Goal: Transaction & Acquisition: Book appointment/travel/reservation

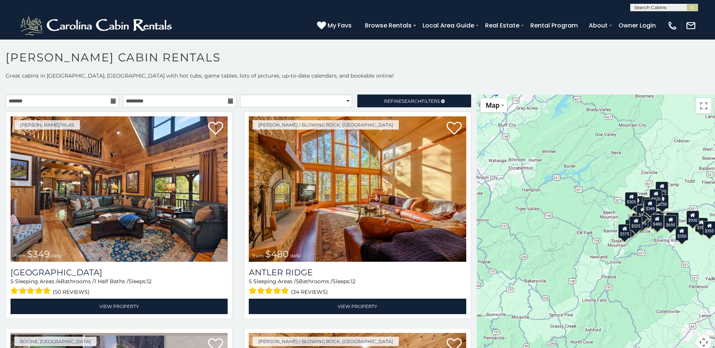
click at [113, 100] on icon at bounding box center [113, 100] width 5 height 5
click at [111, 101] on icon at bounding box center [113, 100] width 5 height 5
click at [34, 100] on input "text" at bounding box center [62, 101] width 113 height 13
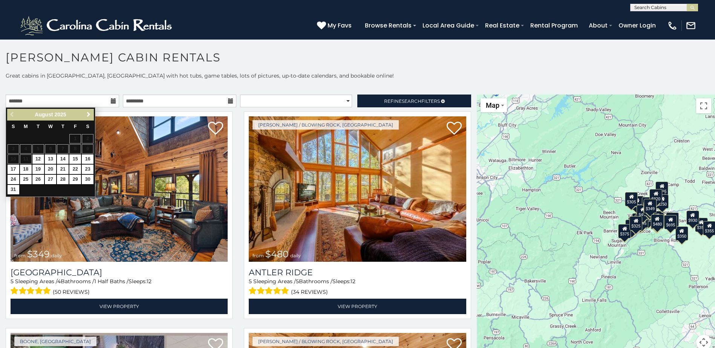
click at [87, 113] on span "Next" at bounding box center [89, 115] width 6 height 6
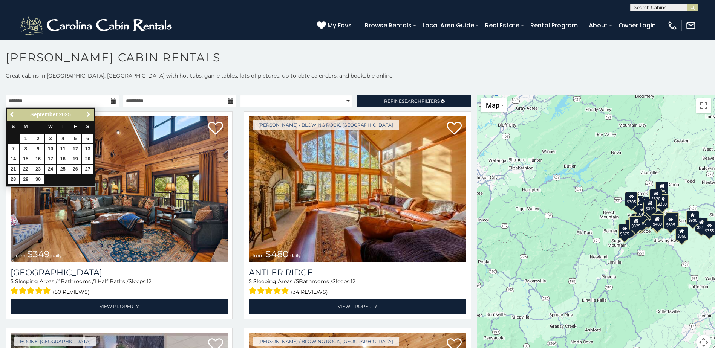
click at [87, 113] on span "Next" at bounding box center [89, 115] width 6 height 6
click at [11, 148] on link "5" at bounding box center [14, 148] width 12 height 9
type input "**********"
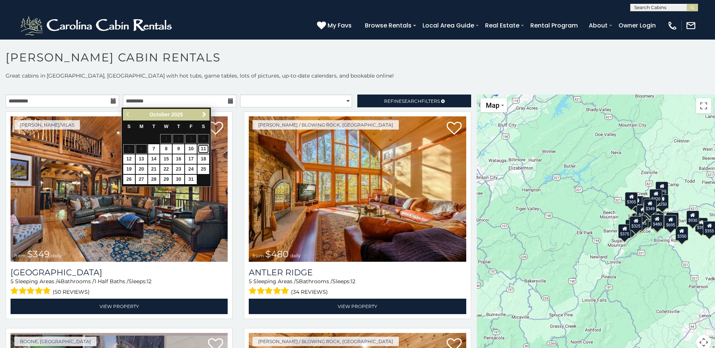
click at [204, 148] on link "11" at bounding box center [203, 148] width 12 height 9
type input "**********"
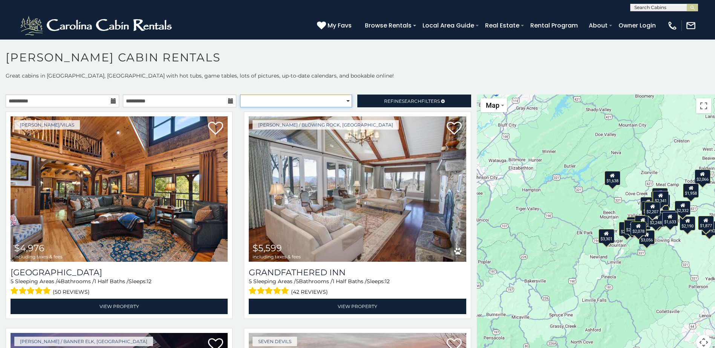
click at [344, 99] on select "**********" at bounding box center [296, 101] width 112 height 13
click at [240, 95] on select "**********" at bounding box center [296, 101] width 112 height 13
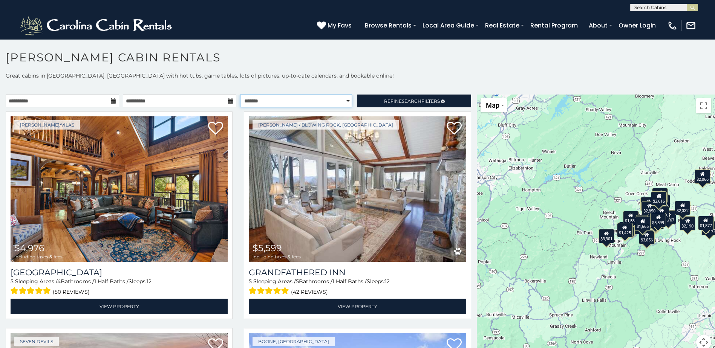
click at [345, 99] on select "**********" at bounding box center [296, 101] width 112 height 13
select select "*********"
click at [240, 95] on select "**********" at bounding box center [296, 101] width 112 height 13
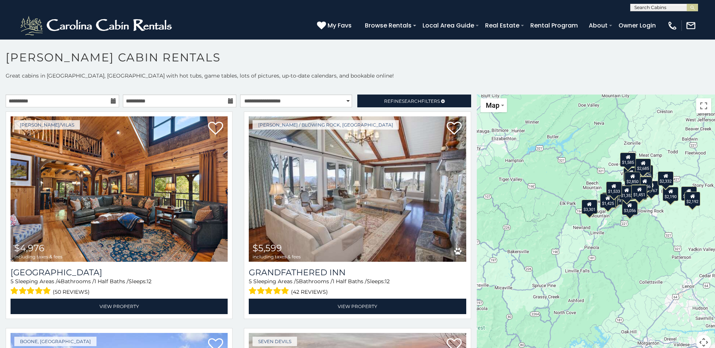
drag, startPoint x: 592, startPoint y: 185, endPoint x: 571, endPoint y: 156, distance: 36.0
click at [571, 156] on div "$4,976 $5,599 $2,616 $2,977 $3,326 $3,477 $5,032 $1,762 $1,767 $1,820 $1,856 $1…" at bounding box center [596, 227] width 238 height 265
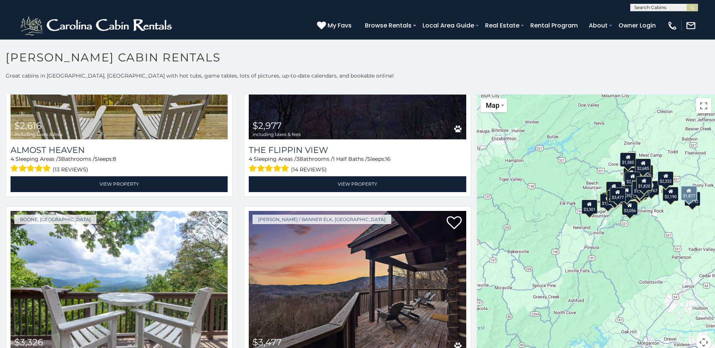
scroll to position [113, 0]
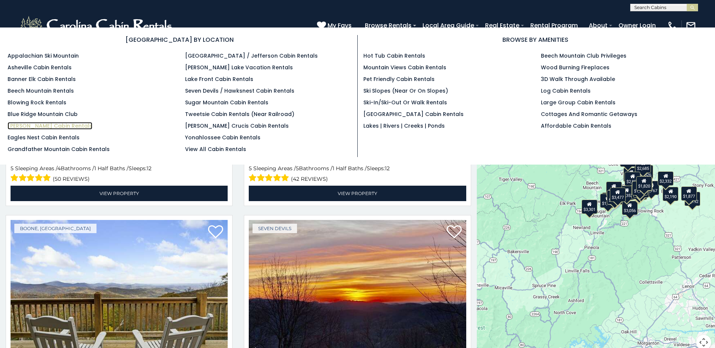
click at [39, 127] on link "[PERSON_NAME] Cabin Rentals" at bounding box center [50, 126] width 85 height 8
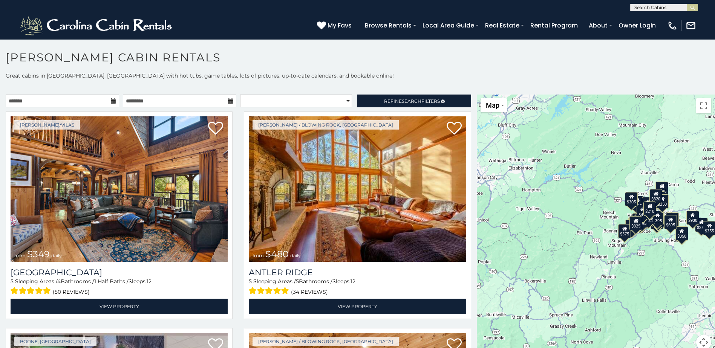
click at [112, 102] on icon at bounding box center [113, 100] width 5 height 5
click at [111, 98] on icon at bounding box center [113, 100] width 5 height 5
click at [31, 103] on input "text" at bounding box center [62, 101] width 113 height 13
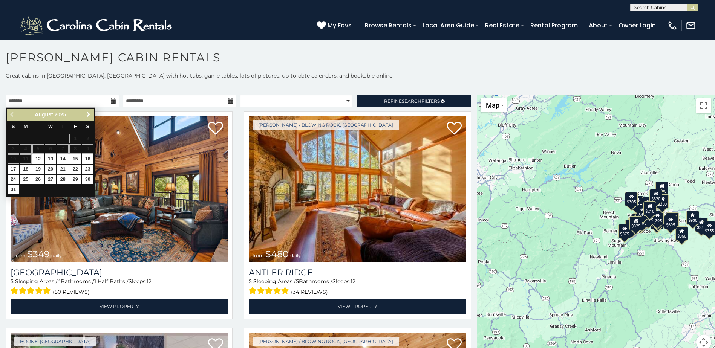
click at [87, 113] on span "Next" at bounding box center [89, 115] width 6 height 6
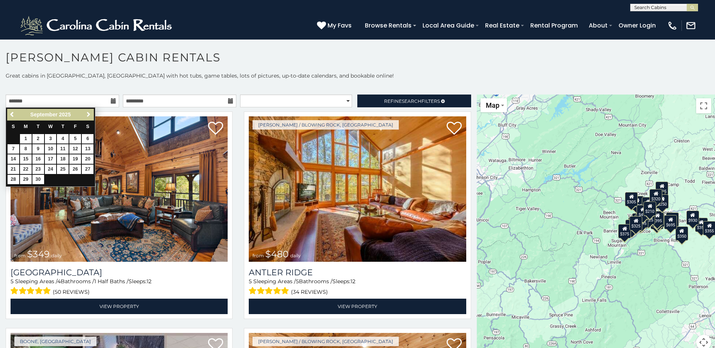
click at [87, 113] on span "Next" at bounding box center [89, 115] width 6 height 6
click at [11, 147] on link "5" at bounding box center [14, 148] width 12 height 9
type input "**********"
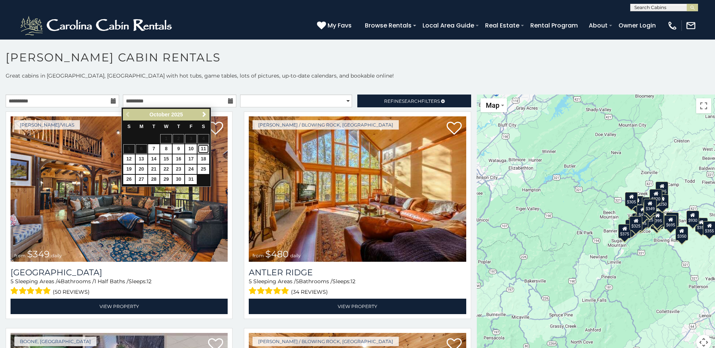
click at [204, 147] on link "11" at bounding box center [203, 148] width 12 height 9
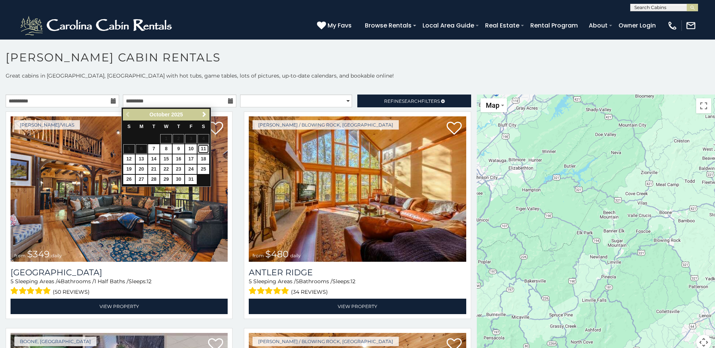
type input "**********"
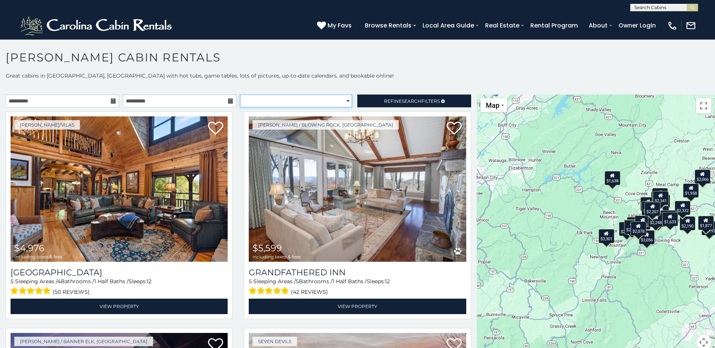
click at [345, 102] on select "**********" at bounding box center [296, 101] width 112 height 13
select select "*********"
click at [240, 95] on select "**********" at bounding box center [296, 101] width 112 height 13
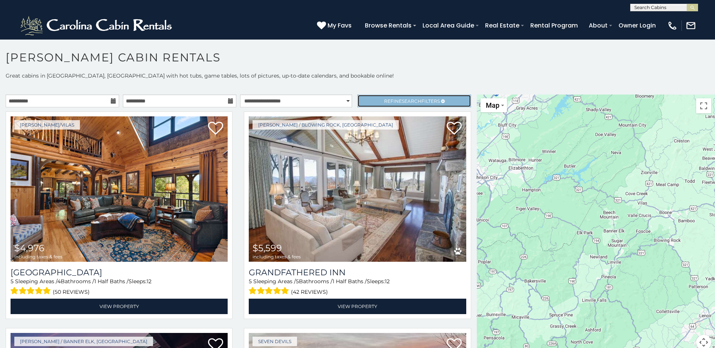
click at [441, 102] on icon at bounding box center [443, 101] width 4 height 5
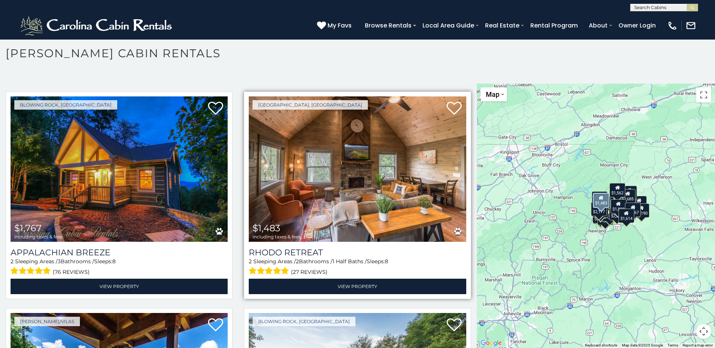
scroll to position [237, 0]
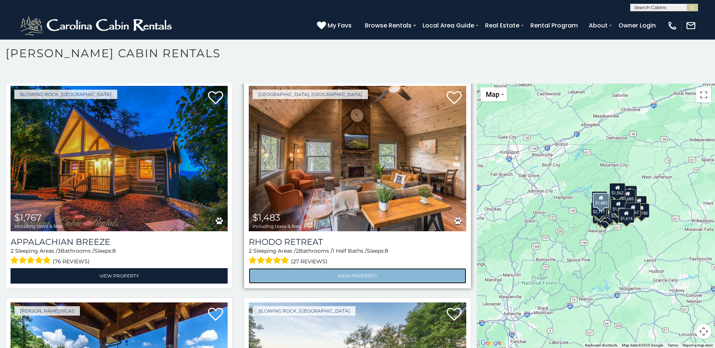
click at [338, 274] on link "View Property" at bounding box center [357, 275] width 217 height 15
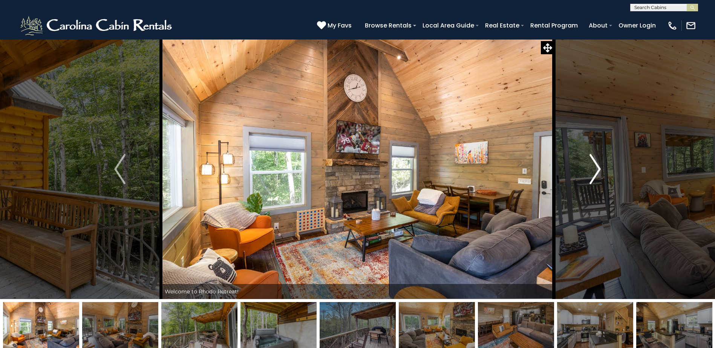
click at [594, 170] on img "Next" at bounding box center [594, 169] width 11 height 30
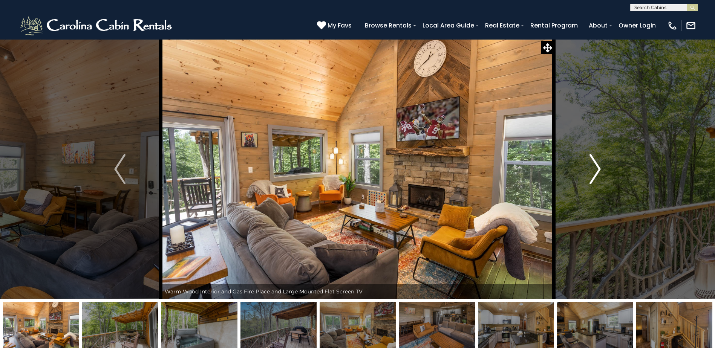
click at [594, 170] on img "Next" at bounding box center [594, 169] width 11 height 30
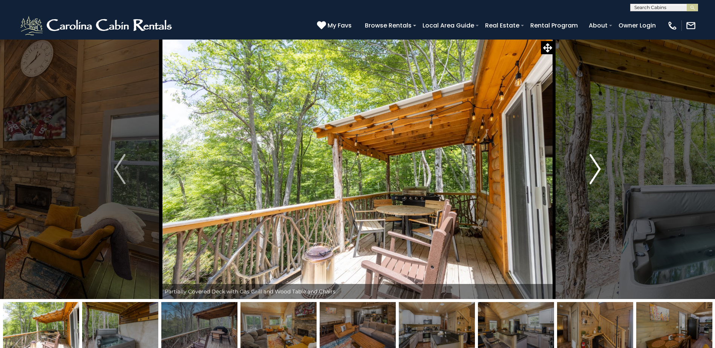
click at [594, 170] on img "Next" at bounding box center [594, 169] width 11 height 30
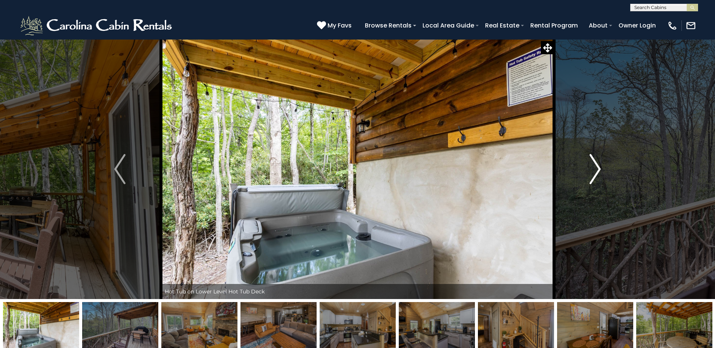
click at [594, 170] on img "Next" at bounding box center [594, 169] width 11 height 30
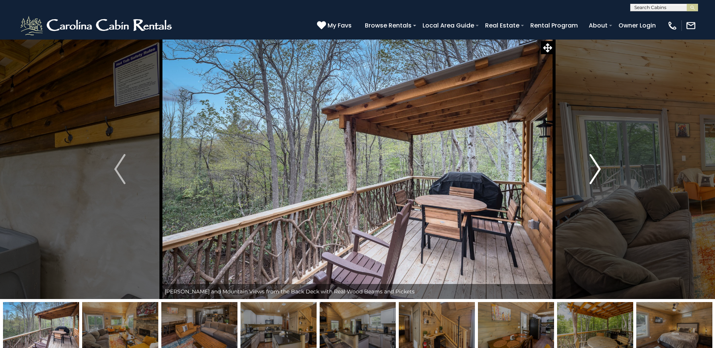
click at [594, 170] on img "Next" at bounding box center [594, 169] width 11 height 30
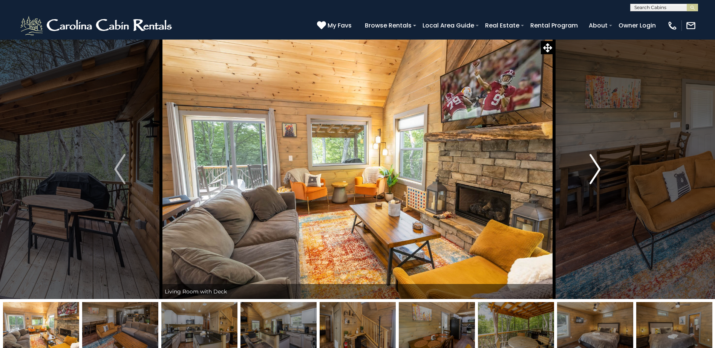
click at [594, 170] on img "Next" at bounding box center [594, 169] width 11 height 30
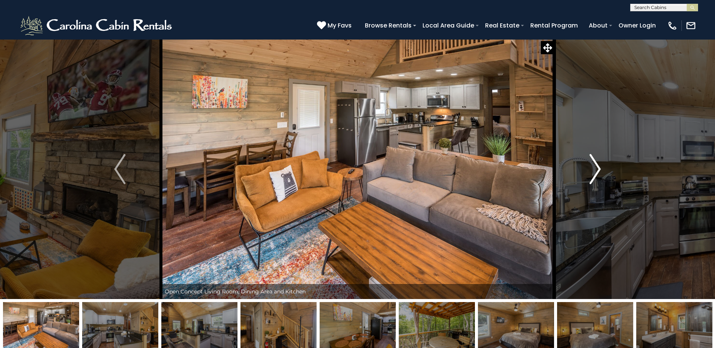
click at [594, 170] on img "Next" at bounding box center [594, 169] width 11 height 30
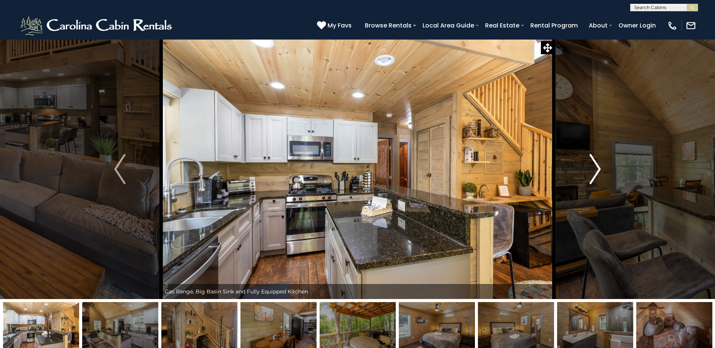
click at [594, 170] on img "Next" at bounding box center [594, 169] width 11 height 30
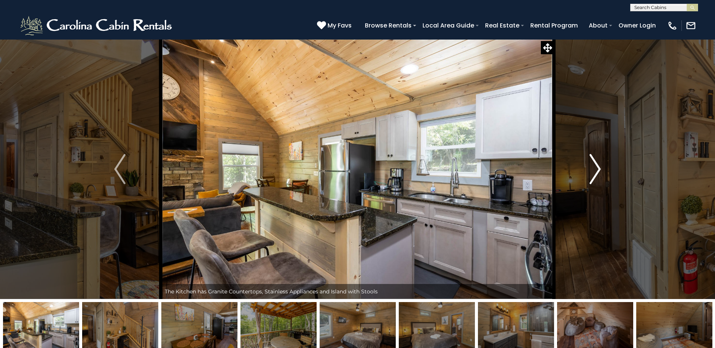
click at [594, 170] on img "Next" at bounding box center [594, 169] width 11 height 30
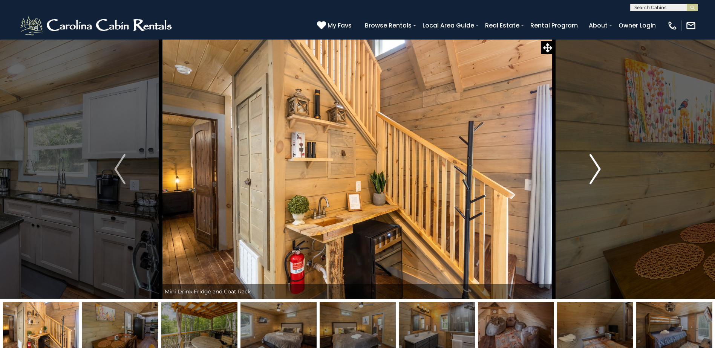
click at [594, 170] on img "Next" at bounding box center [594, 169] width 11 height 30
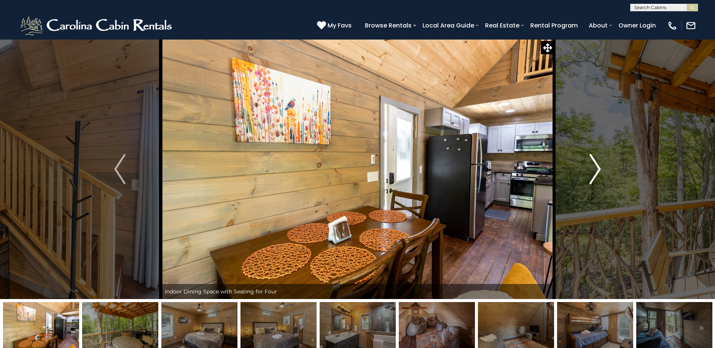
click at [594, 170] on img "Next" at bounding box center [594, 169] width 11 height 30
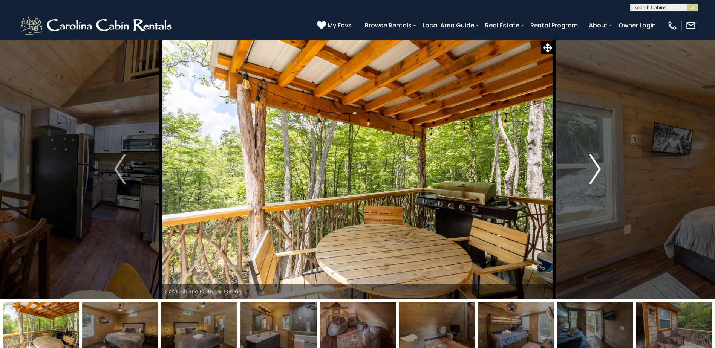
click at [594, 170] on img "Next" at bounding box center [594, 169] width 11 height 30
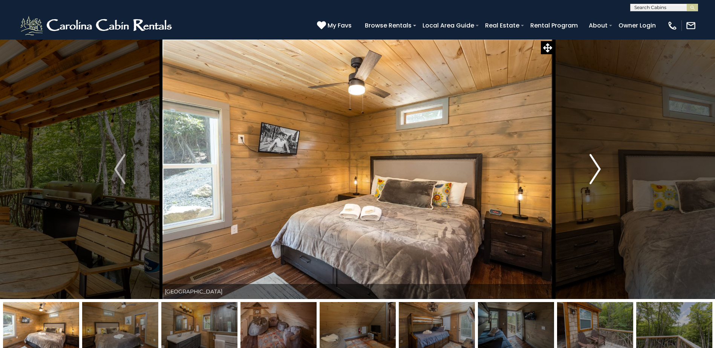
click at [594, 170] on img "Next" at bounding box center [594, 169] width 11 height 30
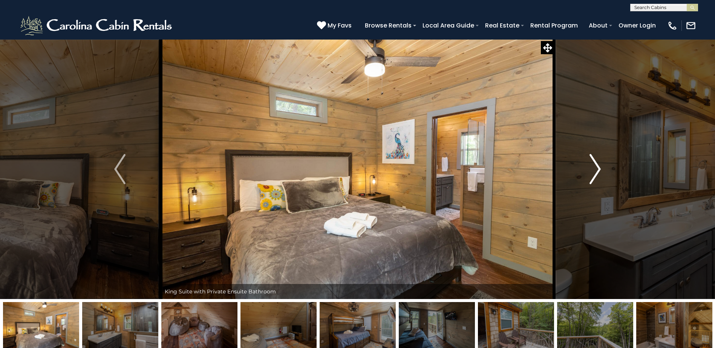
click at [594, 170] on img "Next" at bounding box center [594, 169] width 11 height 30
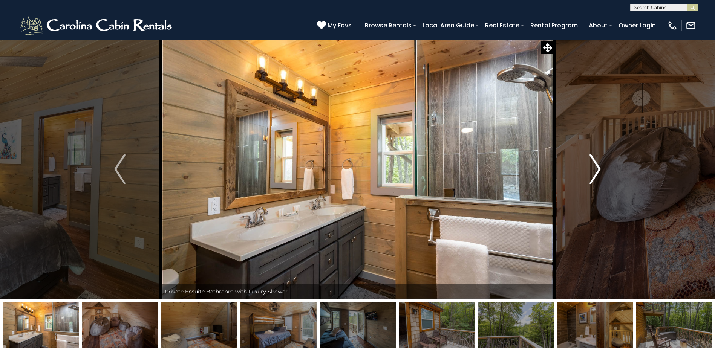
click at [594, 170] on img "Next" at bounding box center [594, 169] width 11 height 30
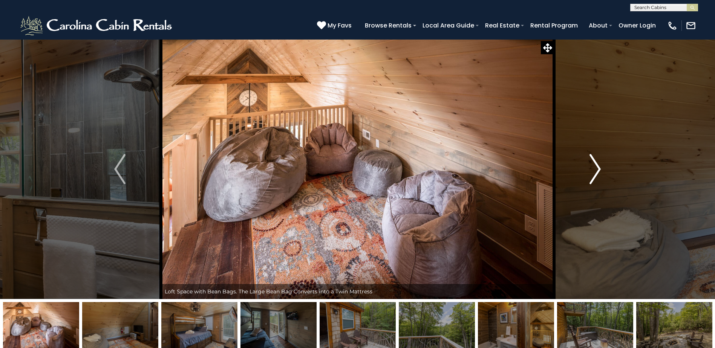
click at [594, 170] on img "Next" at bounding box center [594, 169] width 11 height 30
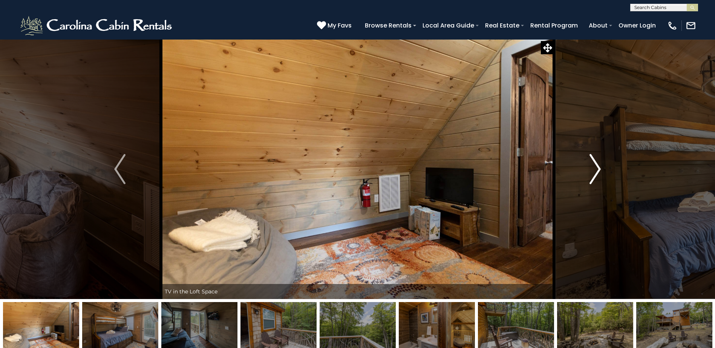
click at [594, 170] on img "Next" at bounding box center [594, 169] width 11 height 30
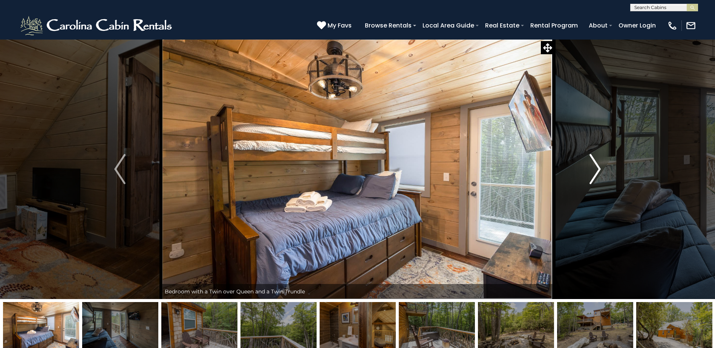
click at [594, 170] on img "Next" at bounding box center [594, 169] width 11 height 30
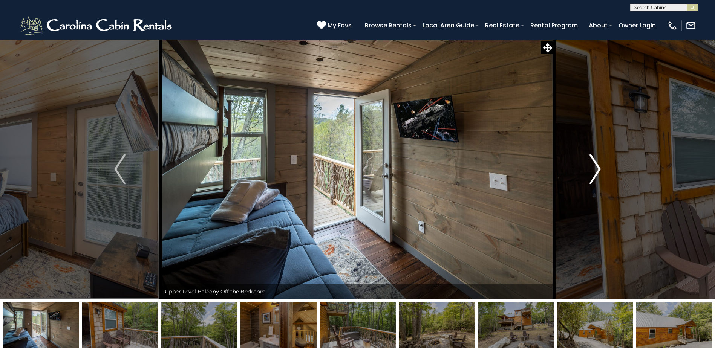
click at [594, 170] on img "Next" at bounding box center [594, 169] width 11 height 30
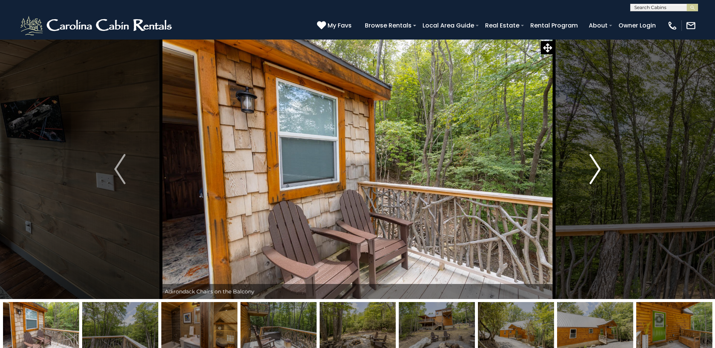
click at [594, 170] on img "Next" at bounding box center [594, 169] width 11 height 30
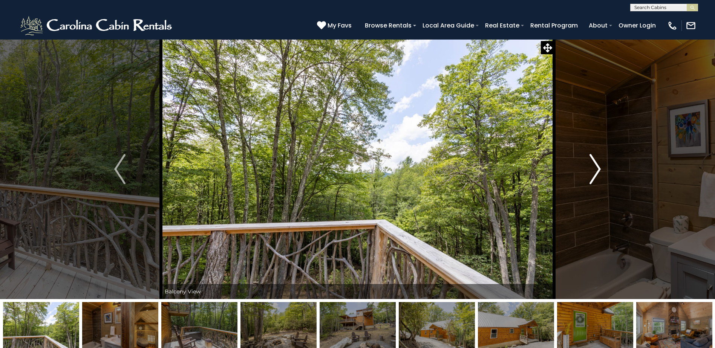
click at [594, 170] on img "Next" at bounding box center [594, 169] width 11 height 30
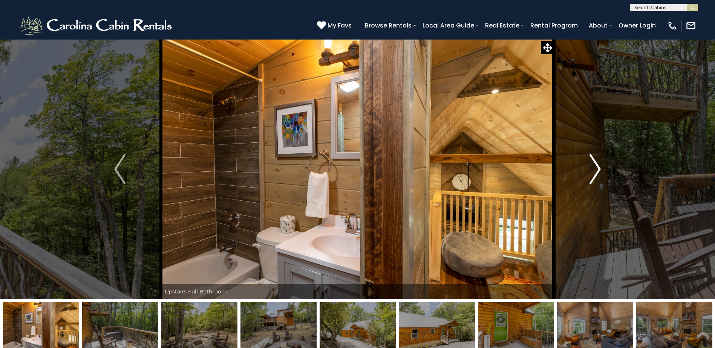
click at [594, 170] on img "Next" at bounding box center [594, 169] width 11 height 30
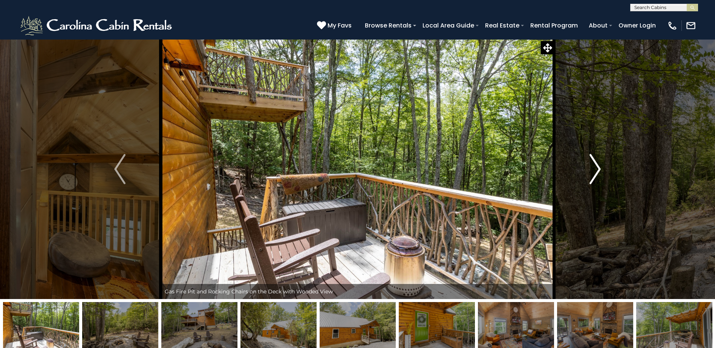
click at [594, 170] on img "Next" at bounding box center [594, 169] width 11 height 30
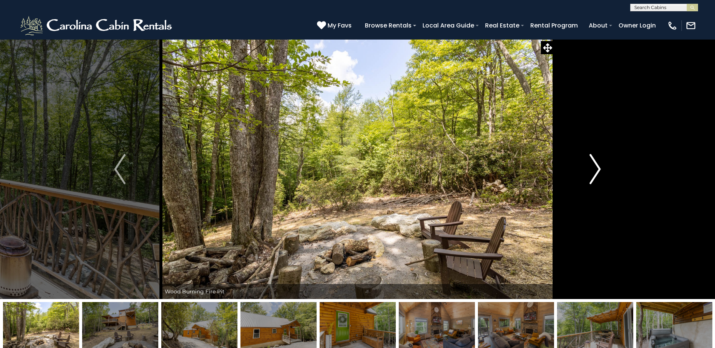
click at [594, 170] on img "Next" at bounding box center [594, 169] width 11 height 30
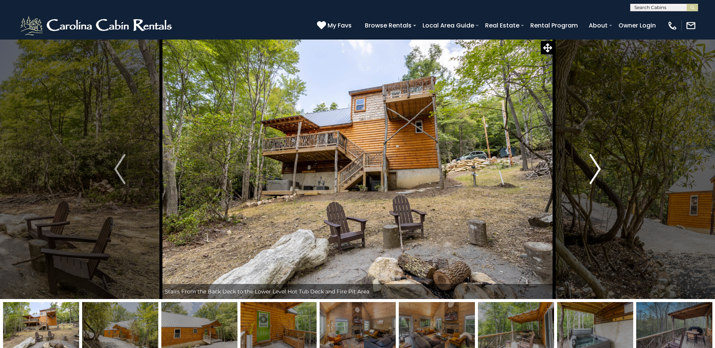
click at [594, 170] on img "Next" at bounding box center [594, 169] width 11 height 30
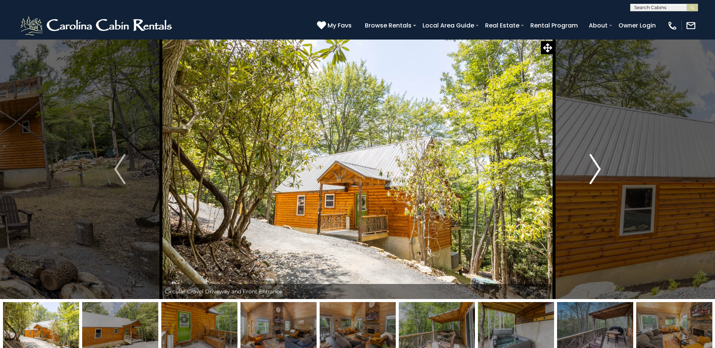
click at [594, 170] on img "Next" at bounding box center [594, 169] width 11 height 30
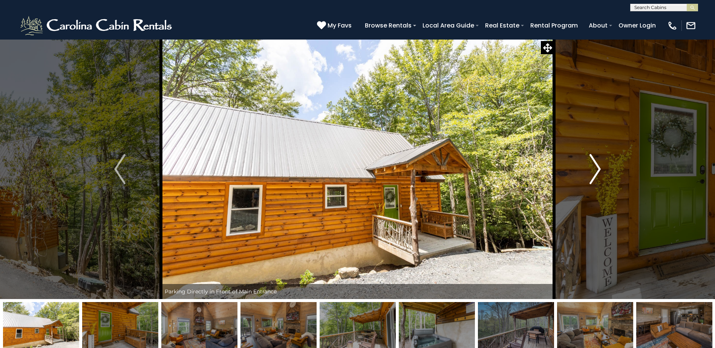
click at [594, 170] on img "Next" at bounding box center [594, 169] width 11 height 30
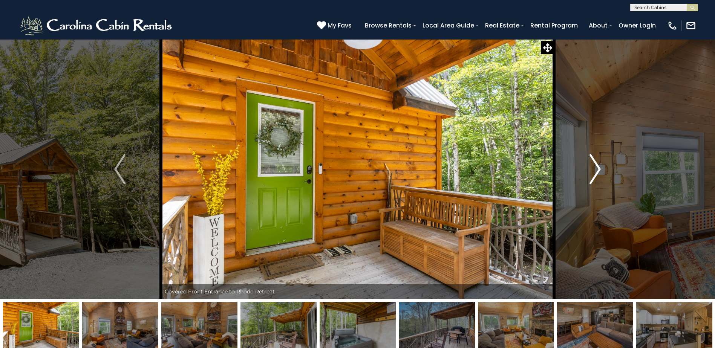
click at [594, 170] on img "Next" at bounding box center [594, 169] width 11 height 30
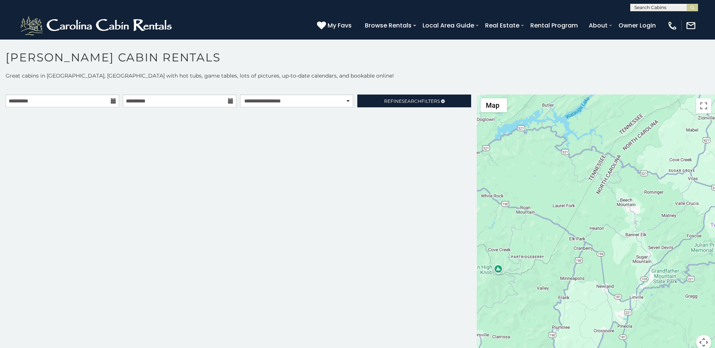
scroll to position [4, 0]
